Goal: Complete application form

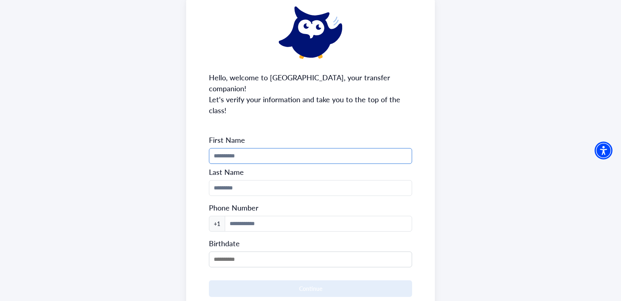
scroll to position [70, 0]
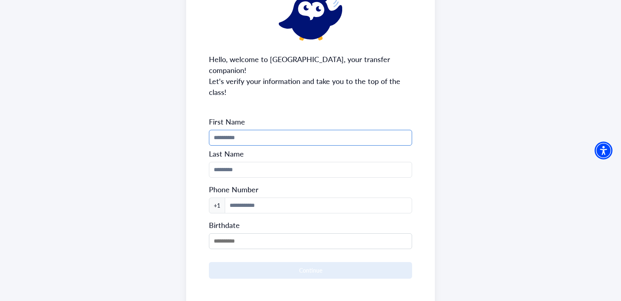
click at [232, 130] on input "Phone Number" at bounding box center [310, 138] width 203 height 16
